Goal: Check status

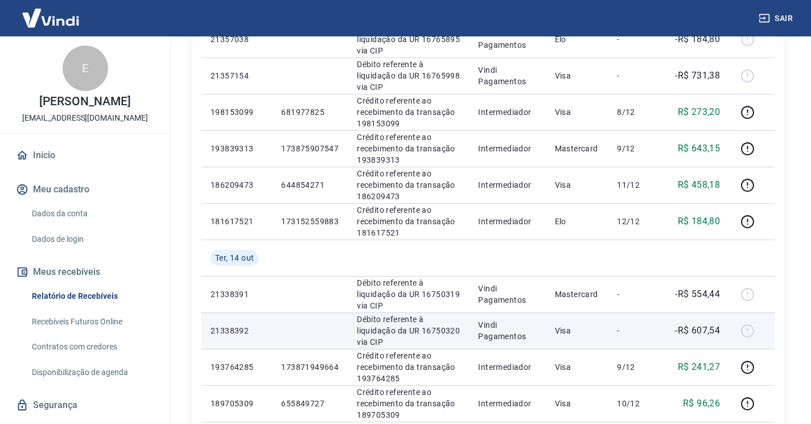
scroll to position [228, 0]
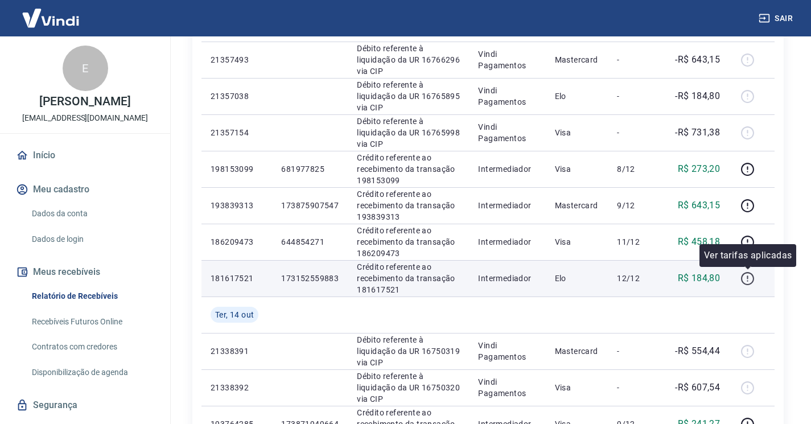
click at [747, 280] on icon "button" at bounding box center [746, 280] width 1 height 1
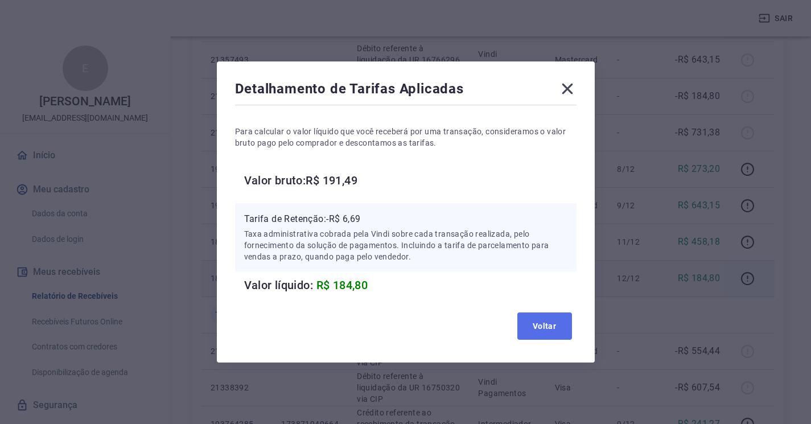
click at [542, 322] on button "Voltar" at bounding box center [544, 325] width 55 height 27
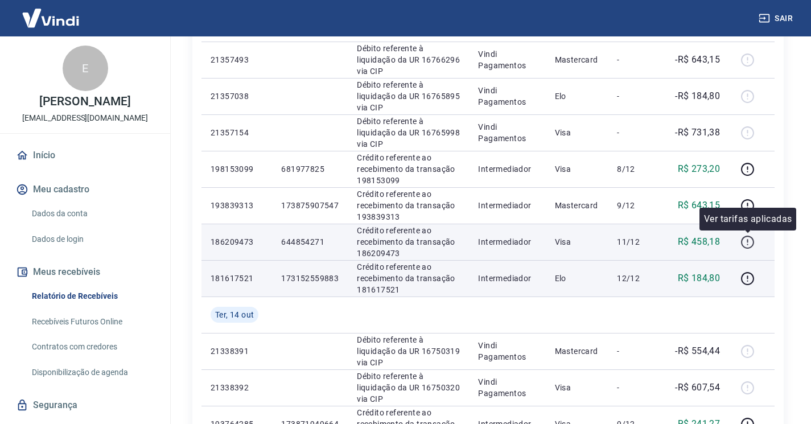
click at [746, 246] on icon "button" at bounding box center [747, 242] width 14 height 14
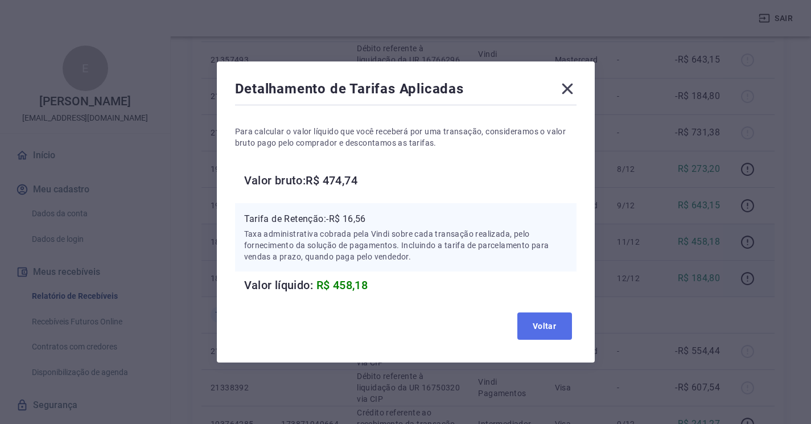
click at [552, 326] on button "Voltar" at bounding box center [544, 325] width 55 height 27
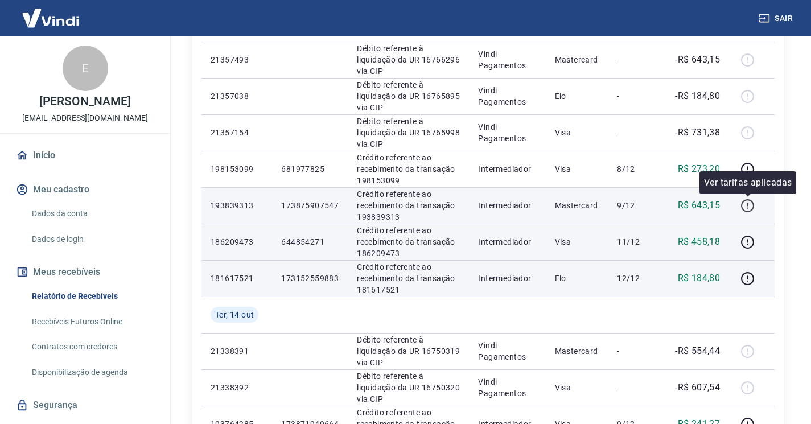
click at [745, 205] on icon "button" at bounding box center [747, 206] width 14 height 14
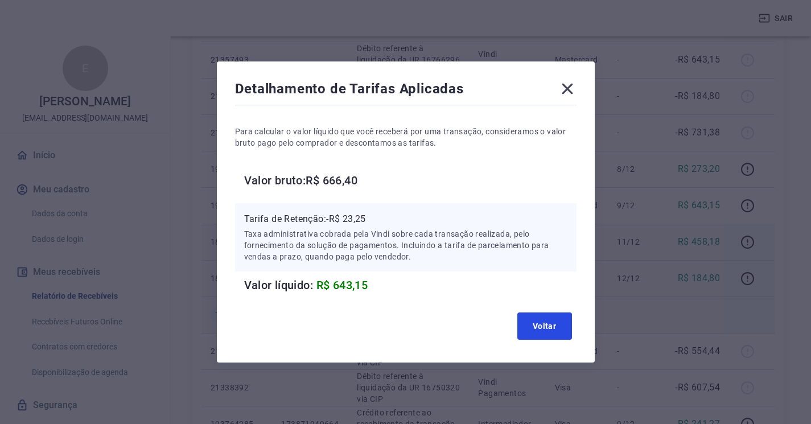
click at [533, 319] on button "Voltar" at bounding box center [544, 325] width 55 height 27
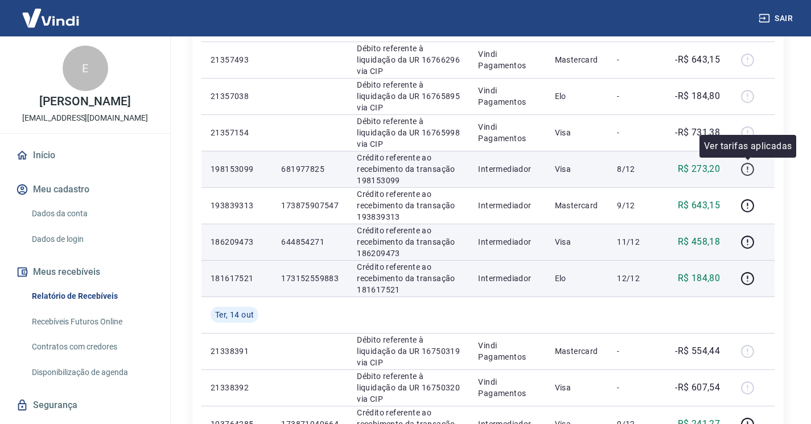
click at [747, 168] on icon "button" at bounding box center [746, 167] width 1 height 3
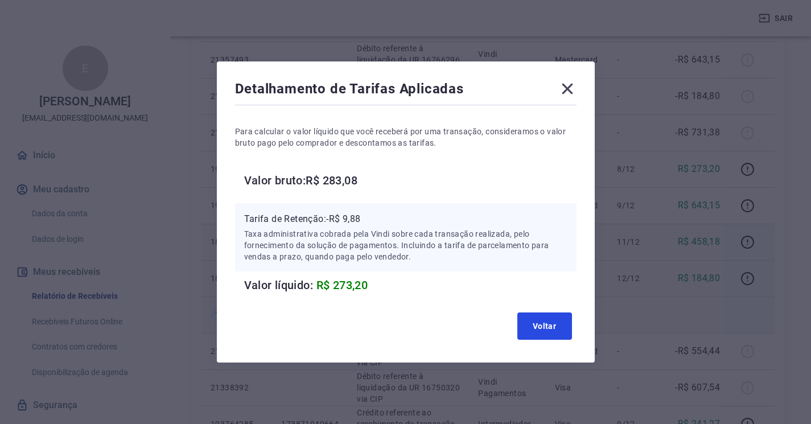
click at [553, 326] on button "Voltar" at bounding box center [544, 325] width 55 height 27
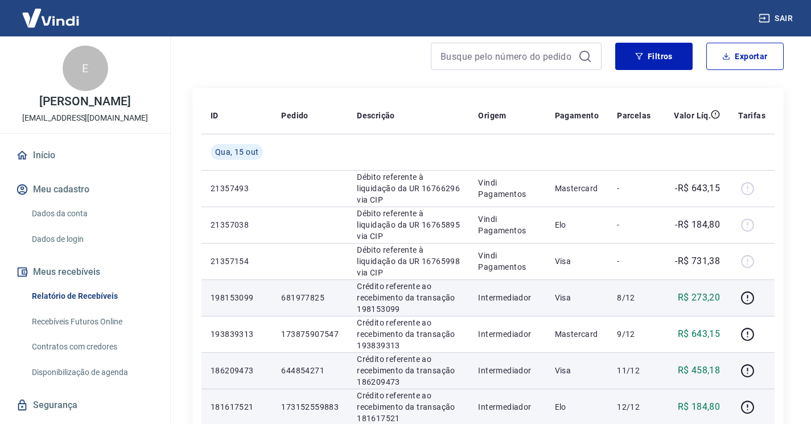
scroll to position [57, 0]
